Goal: Find specific page/section: Find specific page/section

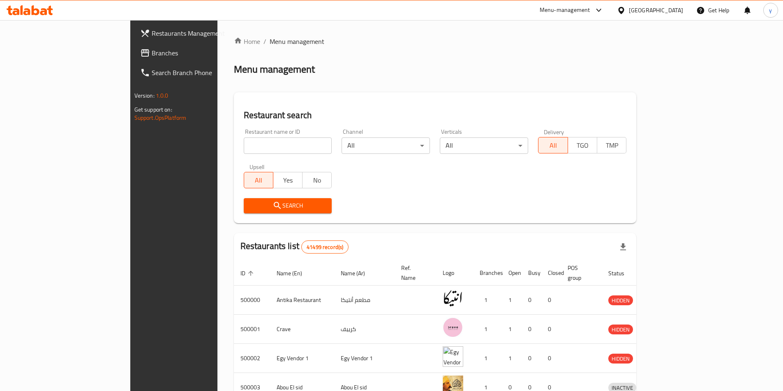
click at [152, 49] on span "Branches" at bounding box center [203, 53] width 103 height 10
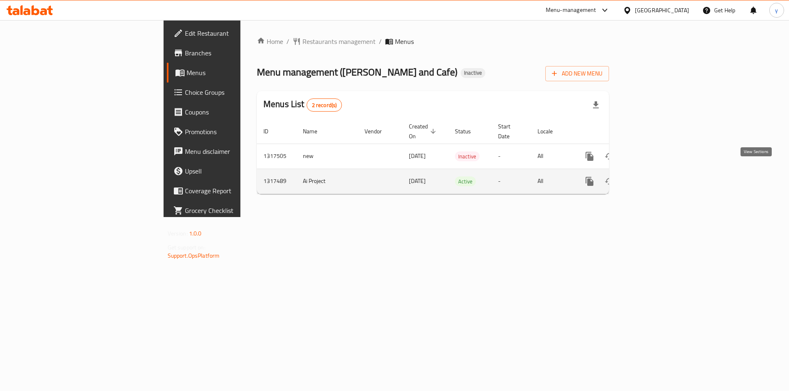
click at [654, 177] on icon "enhanced table" at bounding box center [649, 182] width 10 height 10
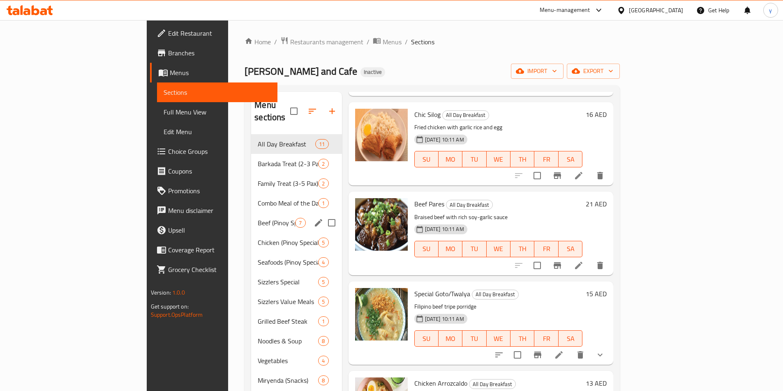
scroll to position [580, 0]
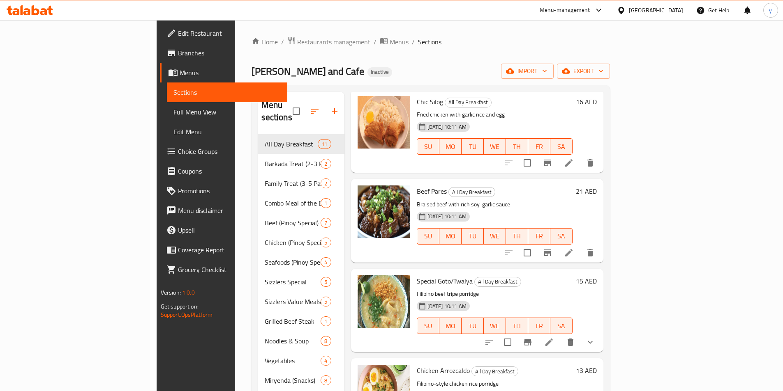
click at [173, 114] on span "Full Menu View" at bounding box center [226, 112] width 107 height 10
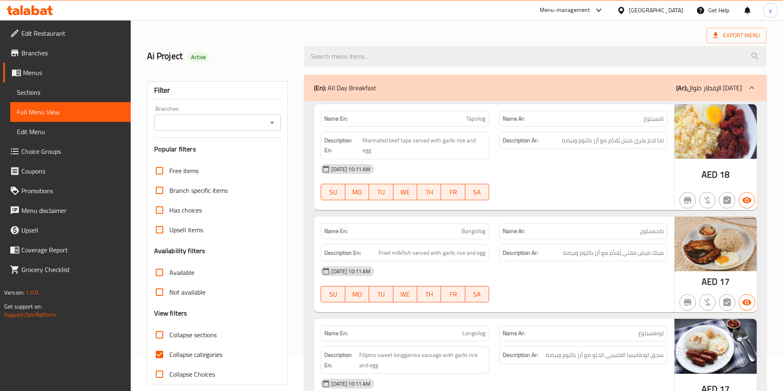
scroll to position [82, 0]
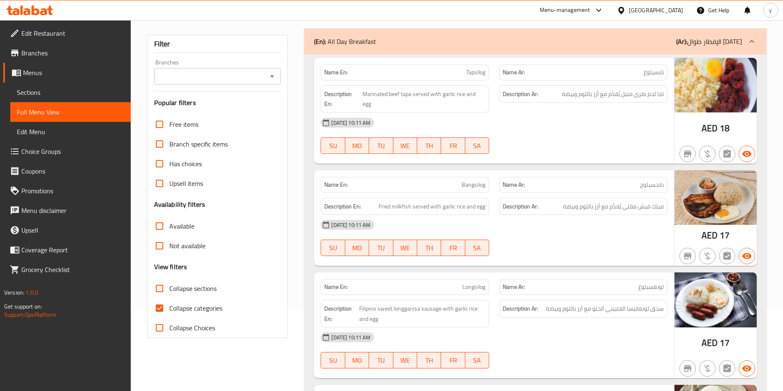
click at [185, 310] on span "Collapse categories" at bounding box center [195, 309] width 53 height 10
click at [169, 310] on input "Collapse categories" at bounding box center [160, 309] width 20 height 20
checkbox input "false"
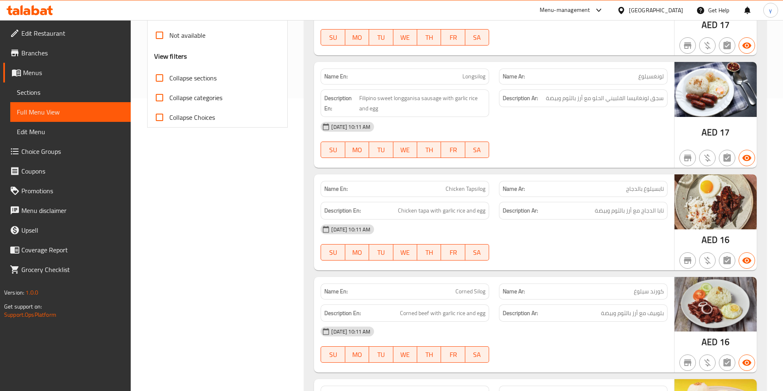
scroll to position [327, 0]
